Goal: Use online tool/utility

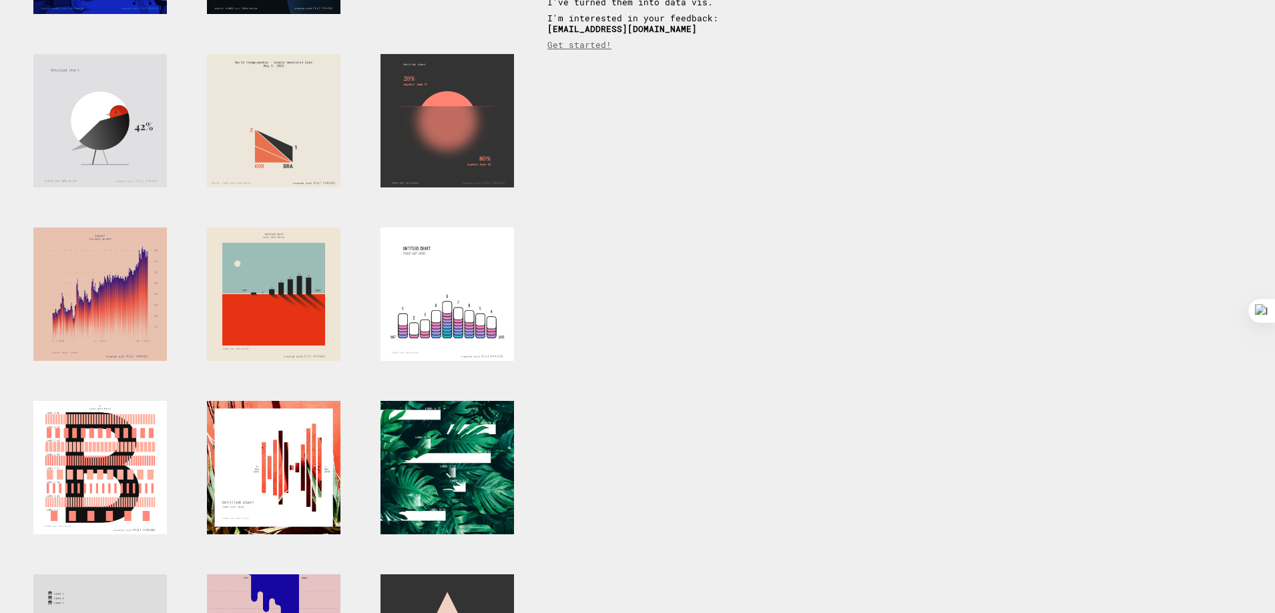
scroll to position [200, 0]
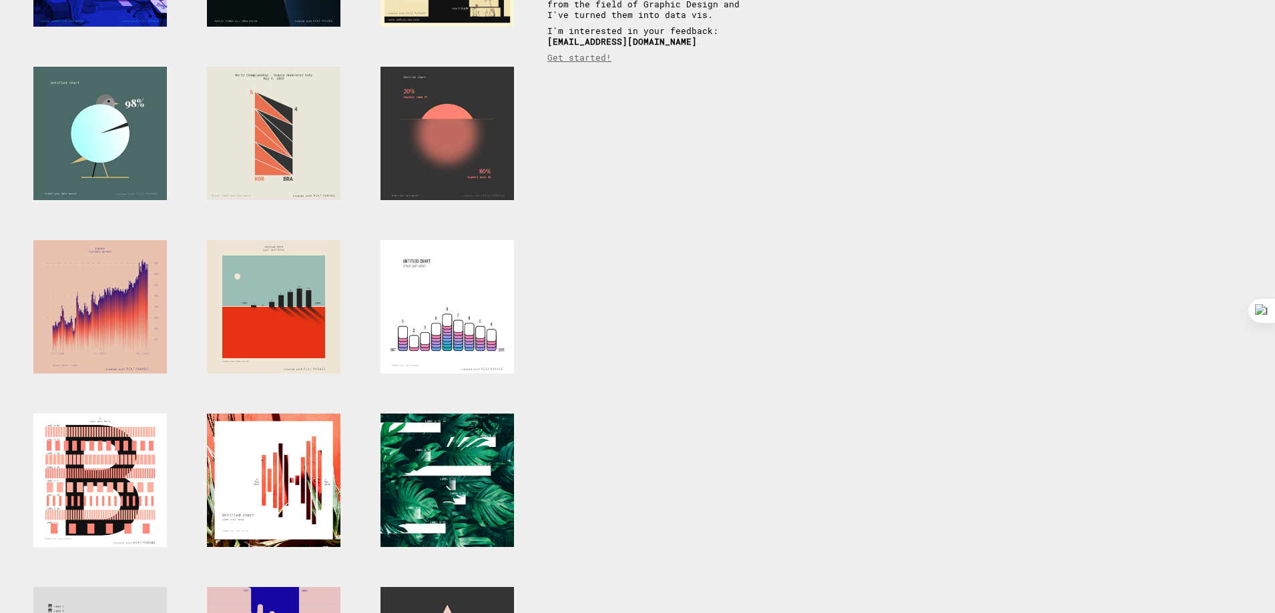
click at [116, 125] on div at bounding box center [99, 133] width 133 height 133
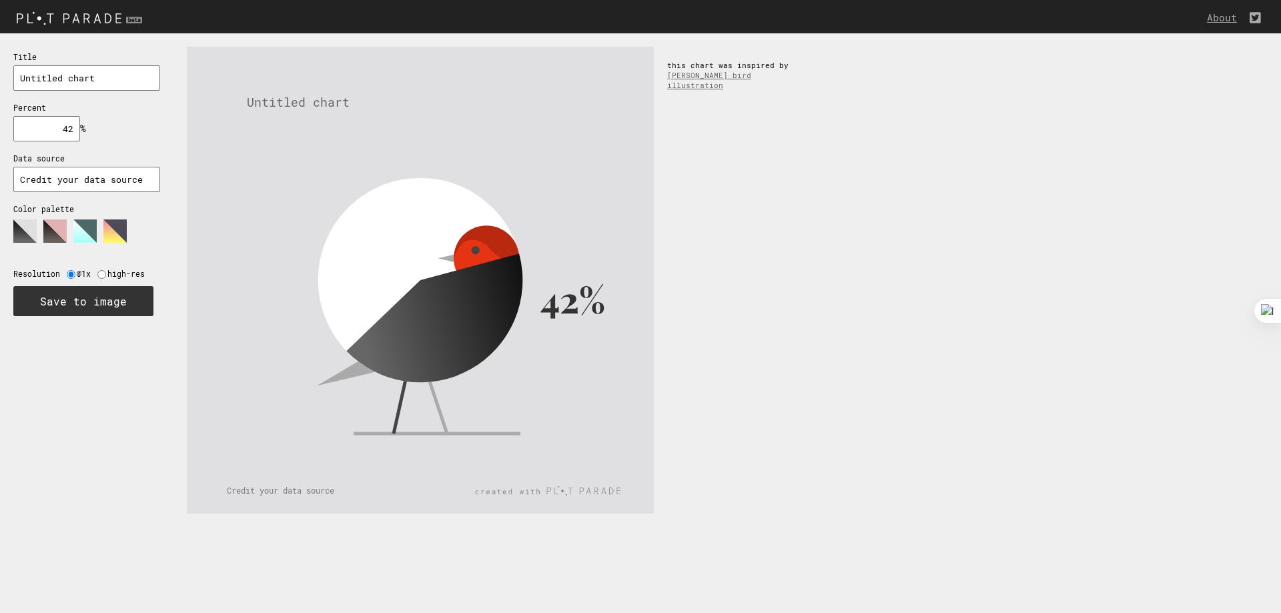
click at [75, 240] on polygon at bounding box center [84, 231] width 23 height 23
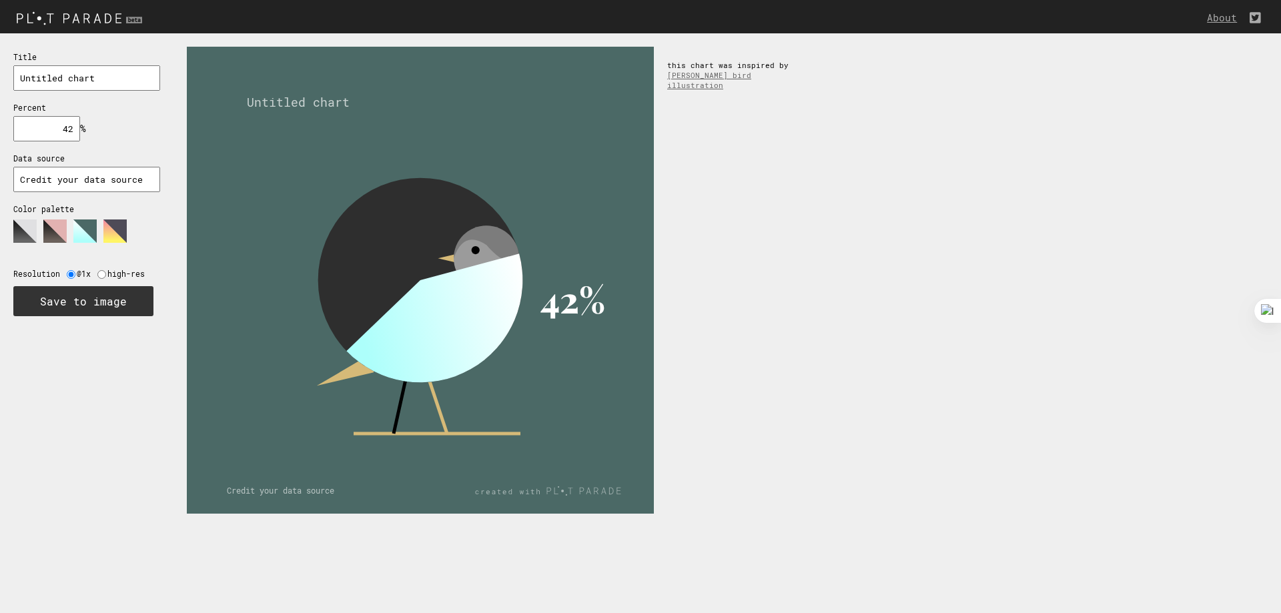
click at [114, 237] on polygon at bounding box center [114, 231] width 23 height 23
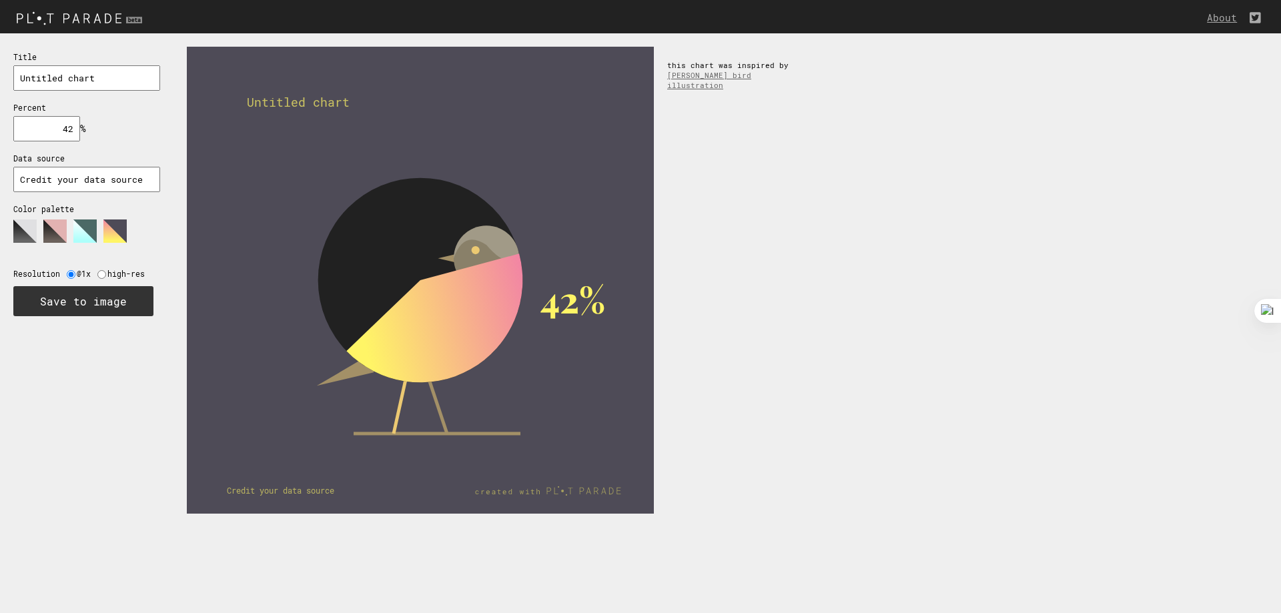
click at [55, 231] on polygon at bounding box center [54, 231] width 23 height 23
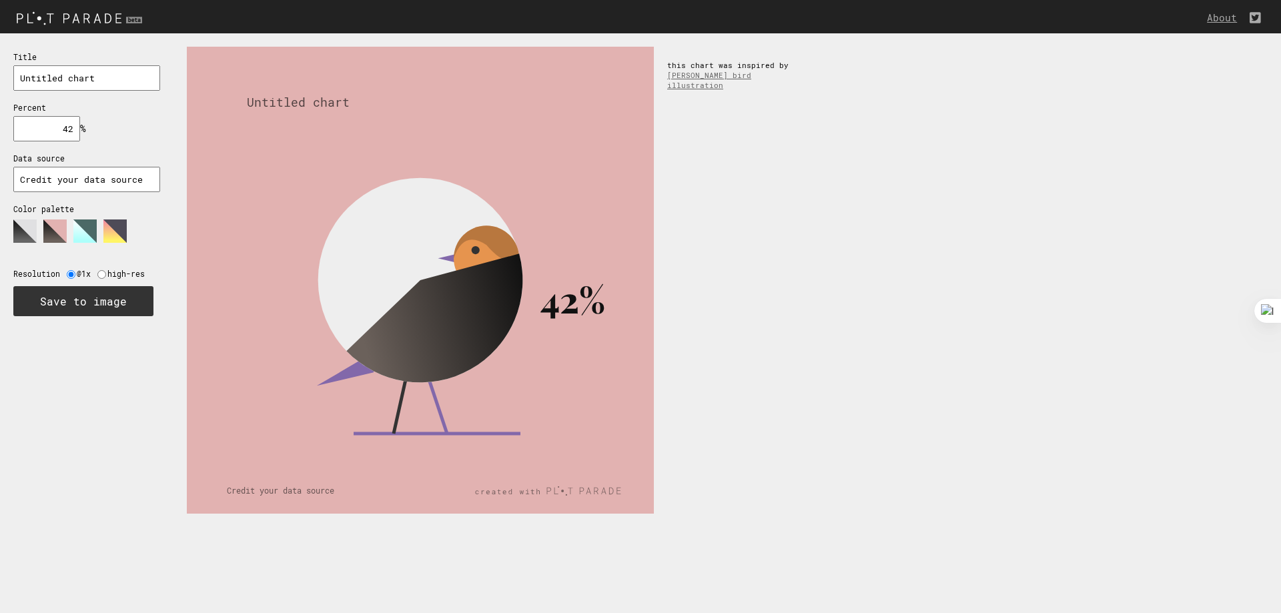
click at [35, 224] on polygon at bounding box center [24, 231] width 23 height 23
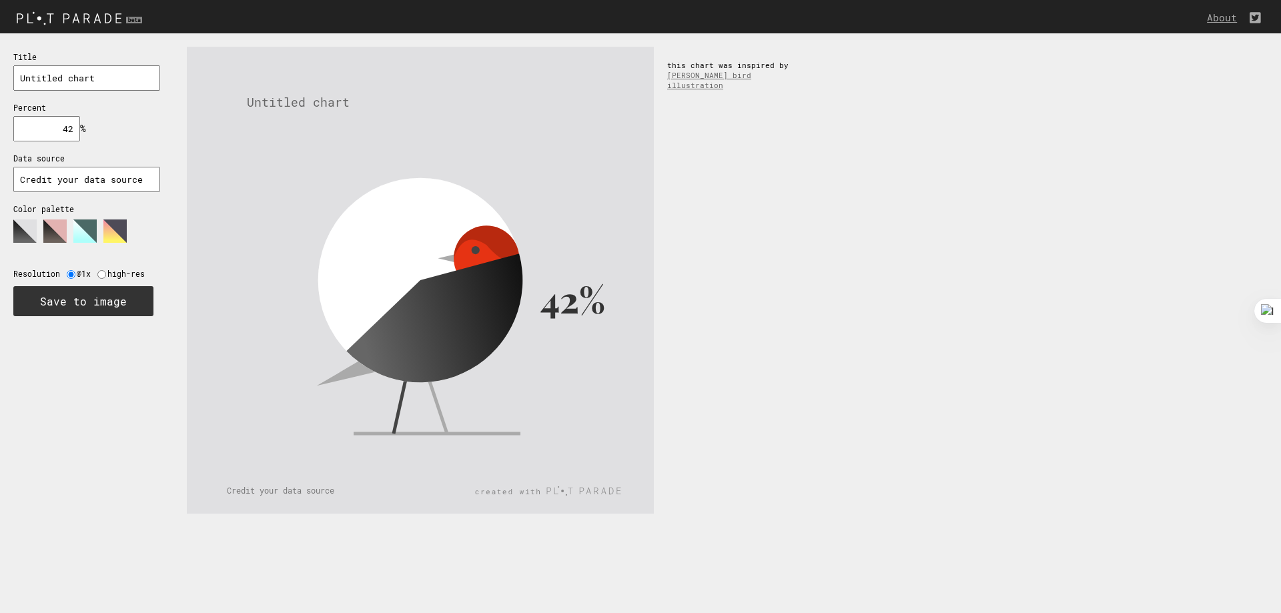
click at [97, 228] on icon at bounding box center [79, 236] width 133 height 33
click at [113, 232] on polygon at bounding box center [114, 231] width 23 height 23
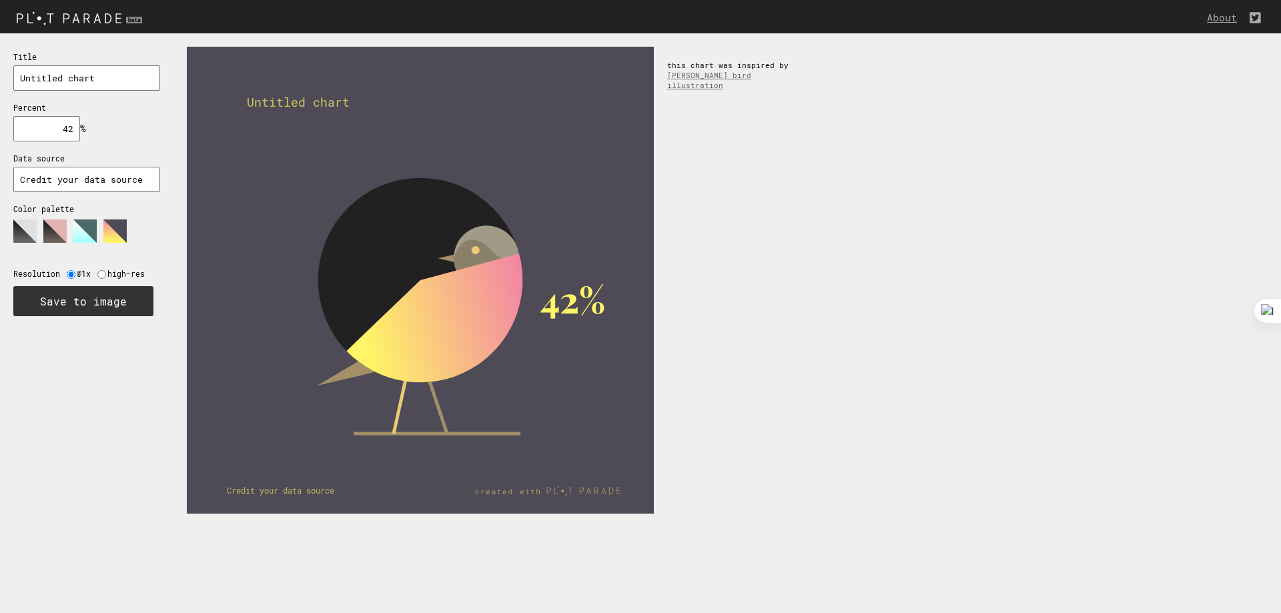
click at [102, 178] on input "Credit your data source" at bounding box center [86, 179] width 147 height 25
click at [127, 182] on input "Credit your data source" at bounding box center [86, 179] width 147 height 25
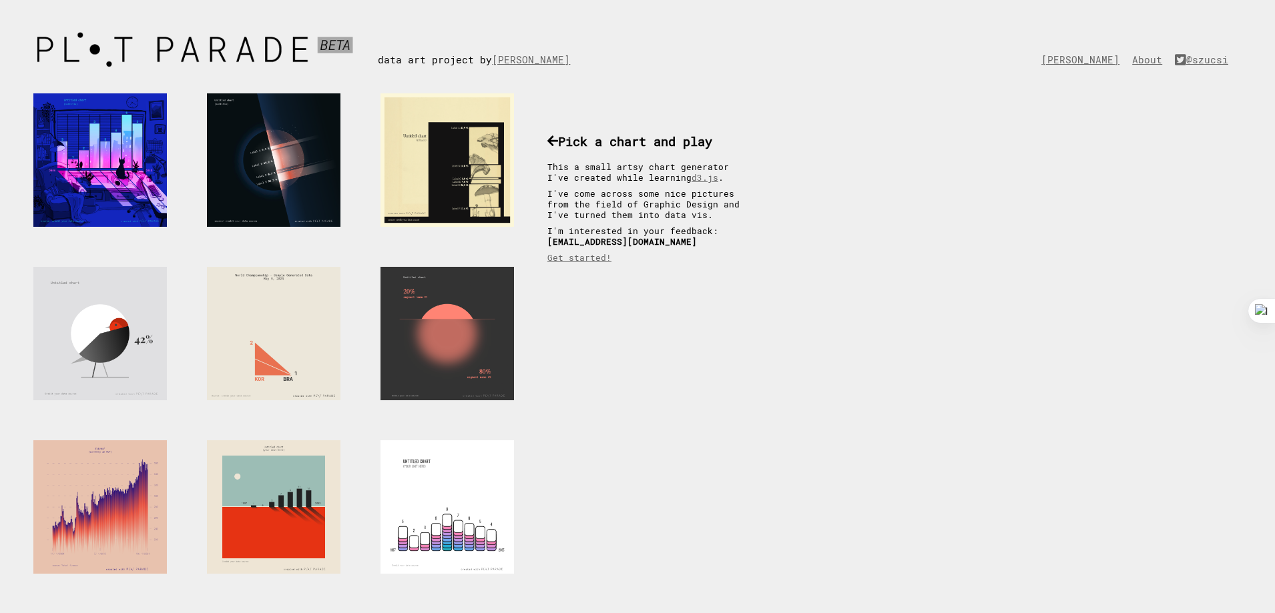
scroll to position [200, 0]
